Goal: Task Accomplishment & Management: Manage account settings

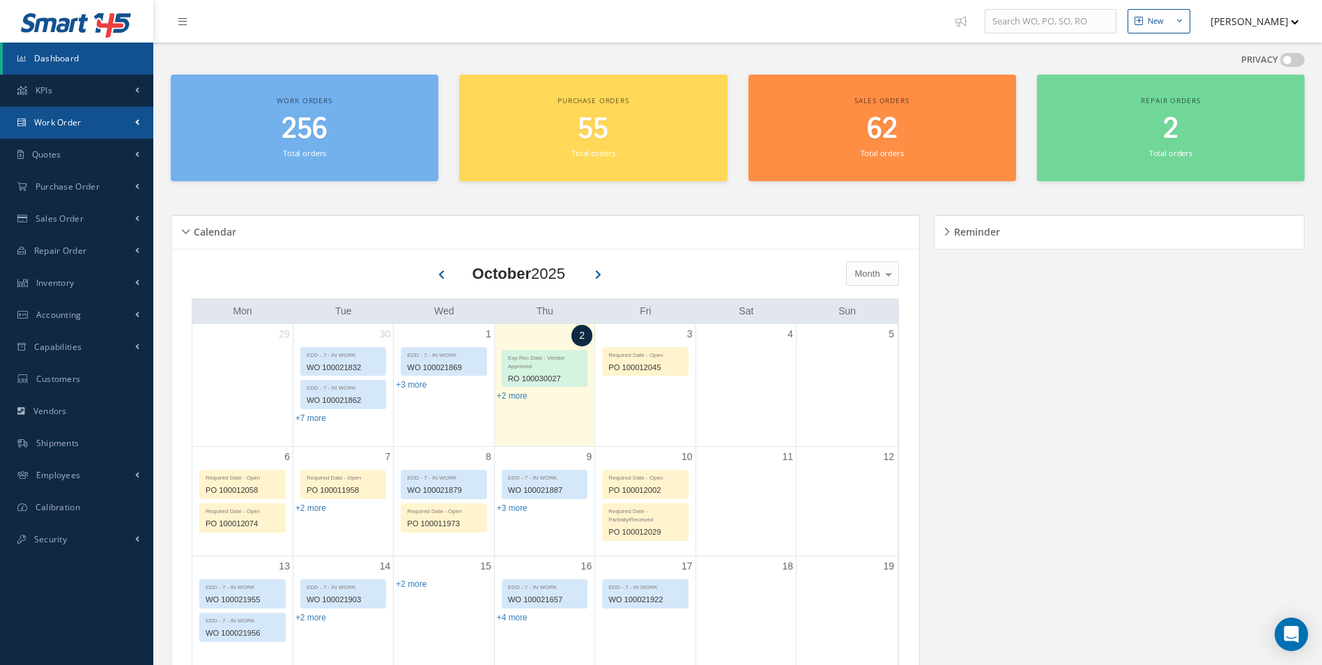
click at [54, 125] on span "Work Order" at bounding box center [57, 122] width 47 height 12
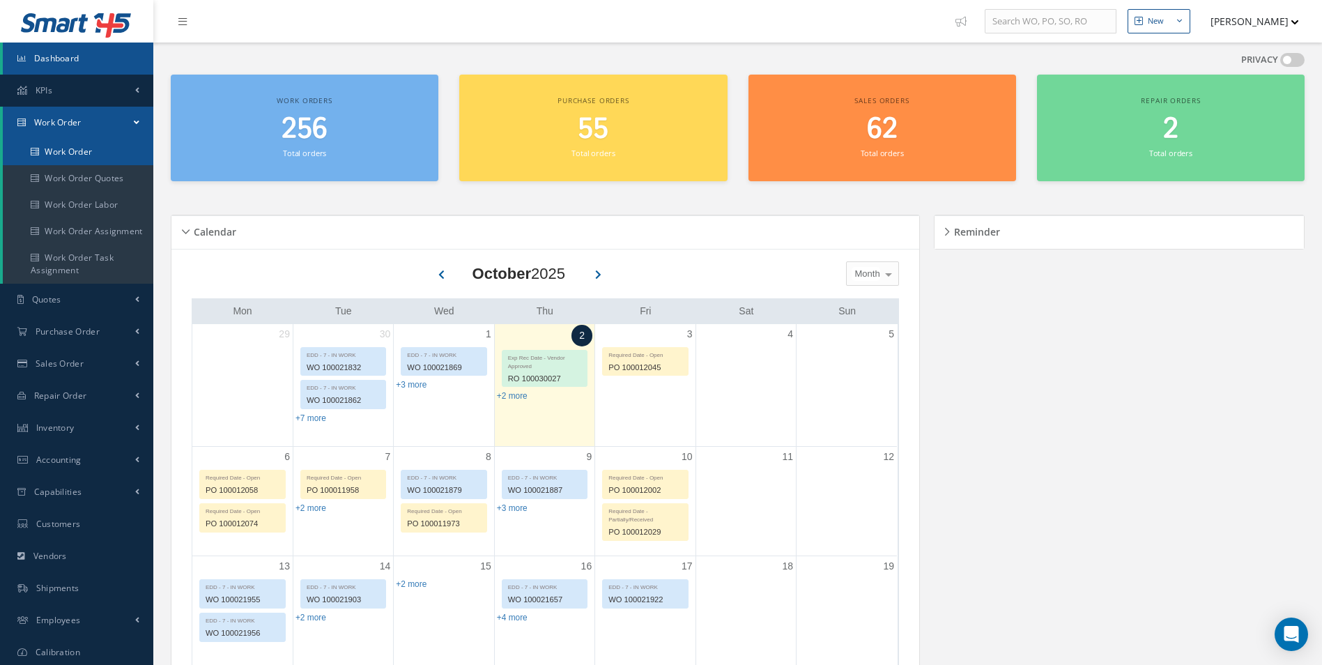
click at [44, 153] on link "Work Order" at bounding box center [78, 152] width 151 height 26
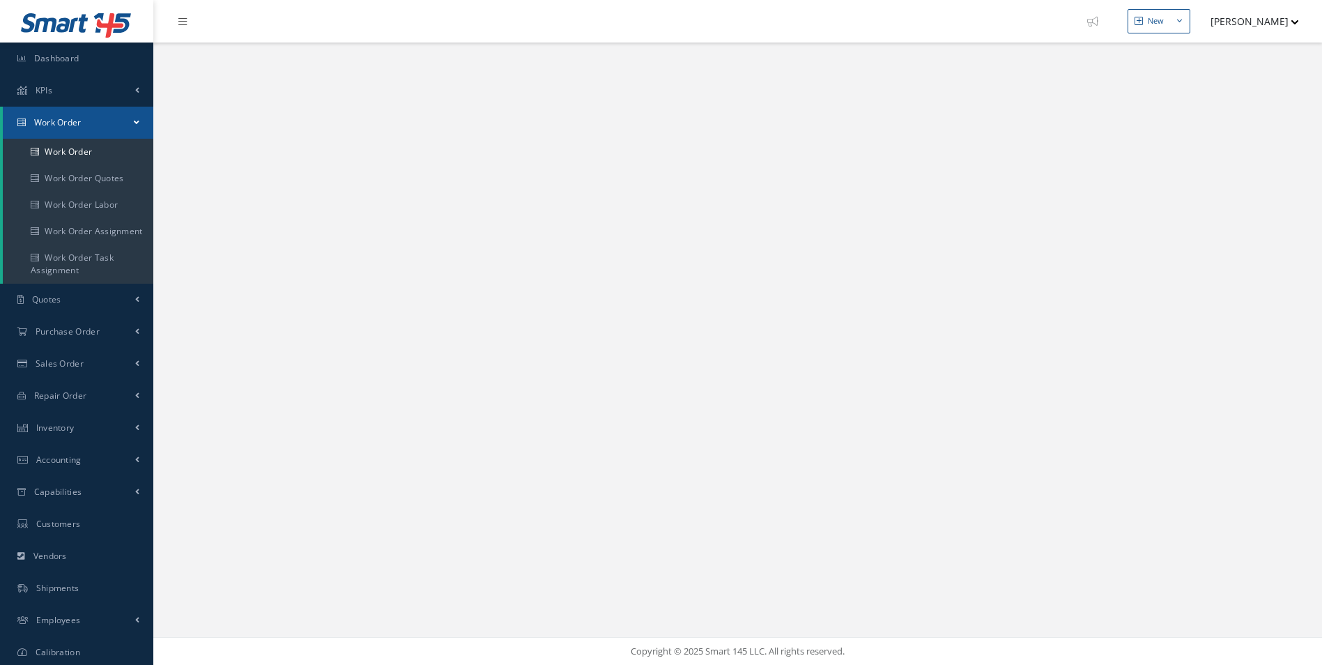
select select "25"
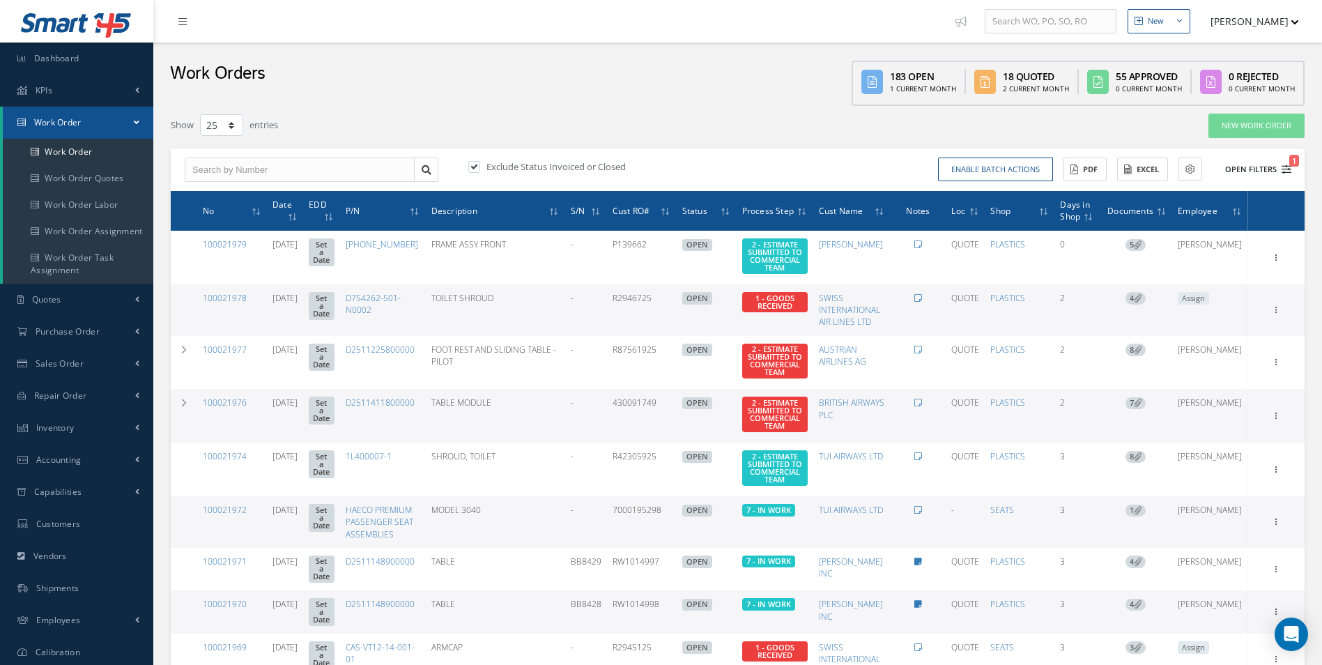
type input "All Work Request"
type input "All Work Performed"
type input "All Status"
type input "WO Part Status"
click at [1290, 164] on span "1" at bounding box center [1294, 161] width 10 height 12
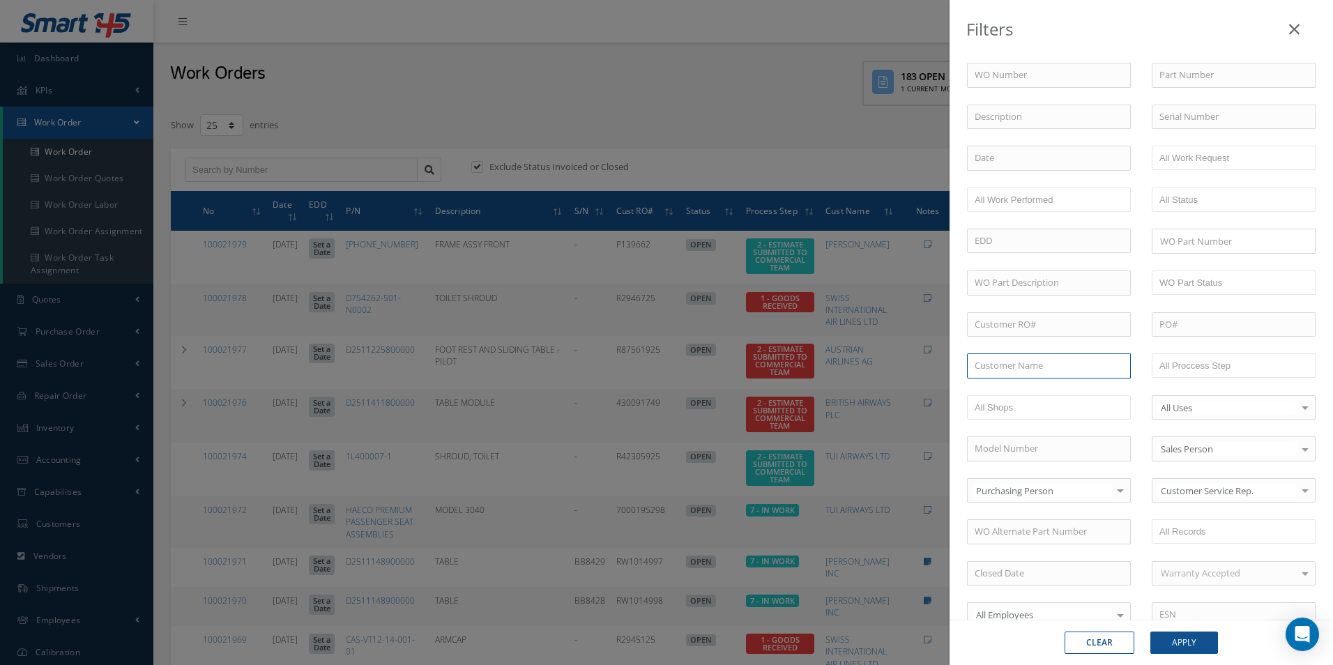
click at [986, 371] on input "text" at bounding box center [1049, 365] width 164 height 25
click at [1007, 392] on span "[PERSON_NAME]" at bounding box center [1009, 390] width 70 height 13
type input "[PERSON_NAME]"
click at [1190, 637] on button "Apply" at bounding box center [1184, 642] width 68 height 22
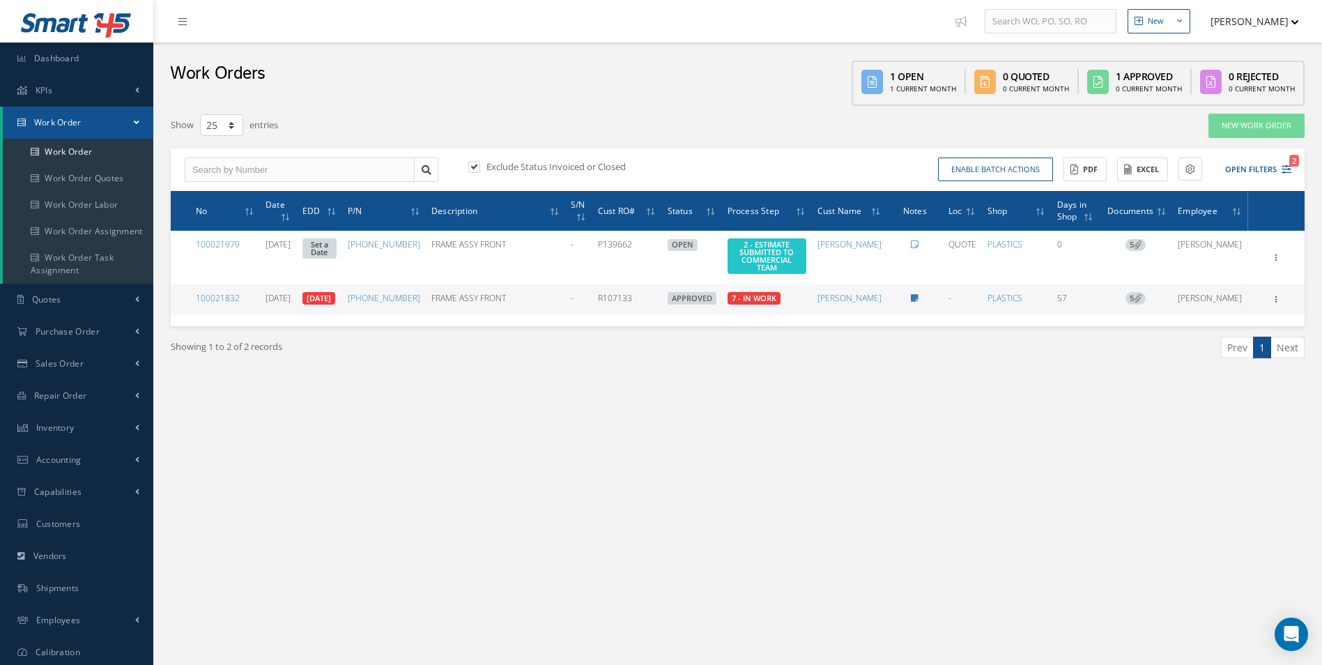
click at [480, 164] on label at bounding box center [481, 166] width 3 height 13
click at [474, 164] on input "checkbox" at bounding box center [472, 167] width 9 height 9
checkbox input "false"
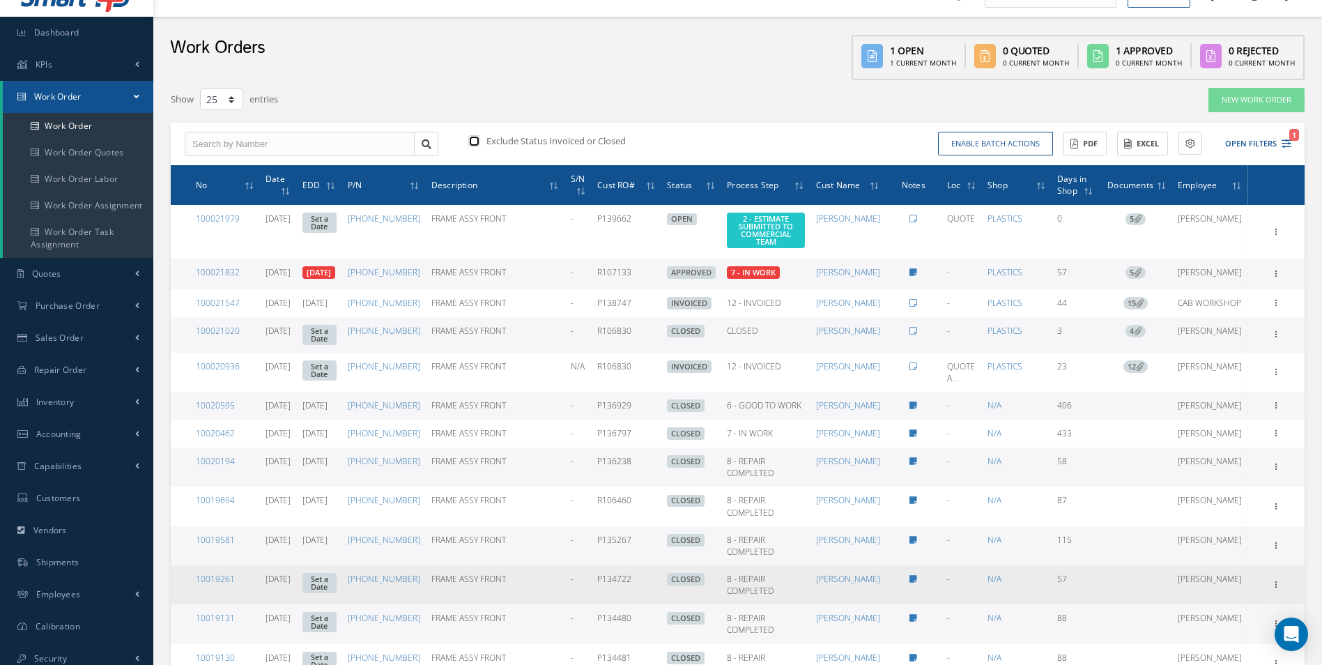
scroll to position [22, 0]
